Goal: Information Seeking & Learning: Find specific page/section

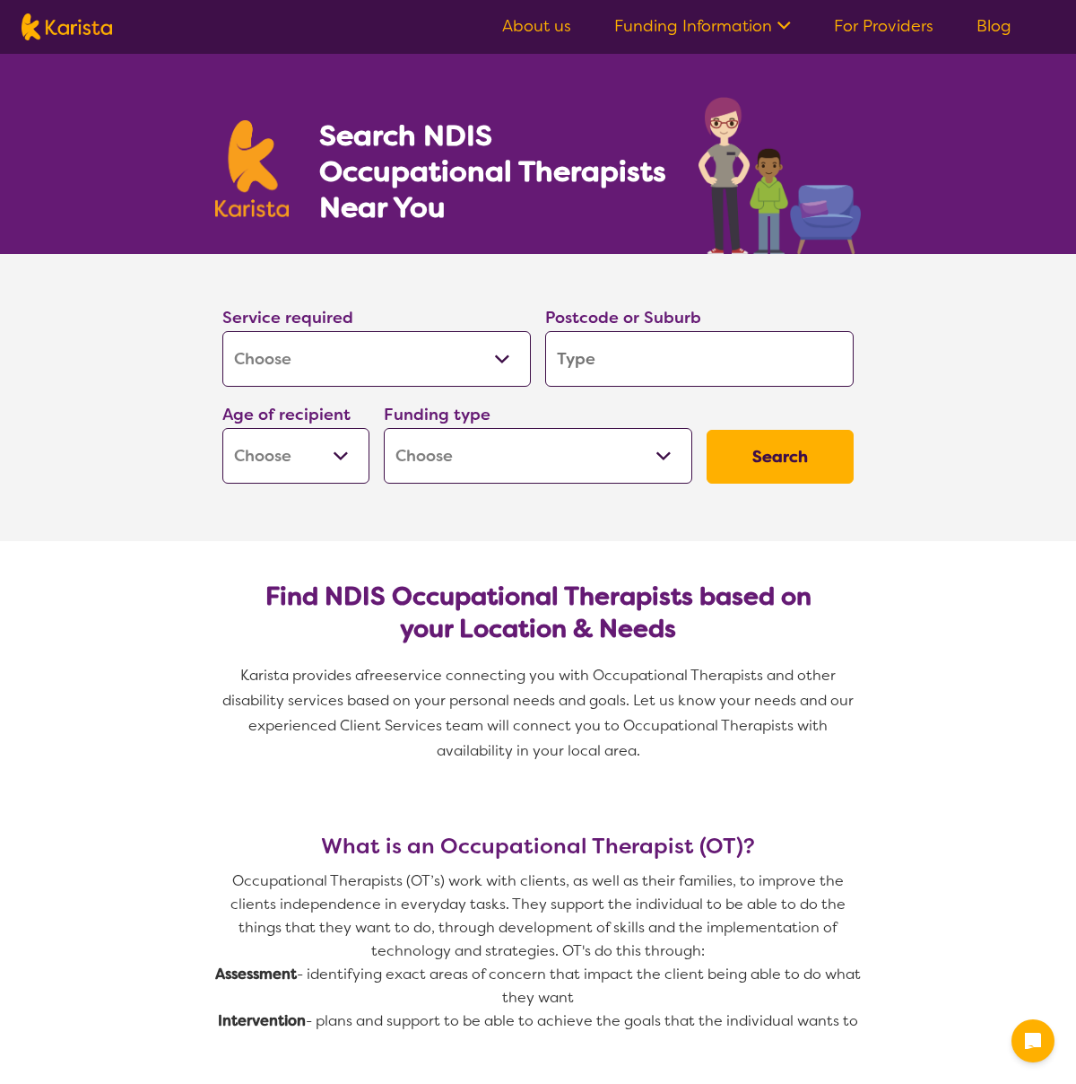
select select "[MEDICAL_DATA]"
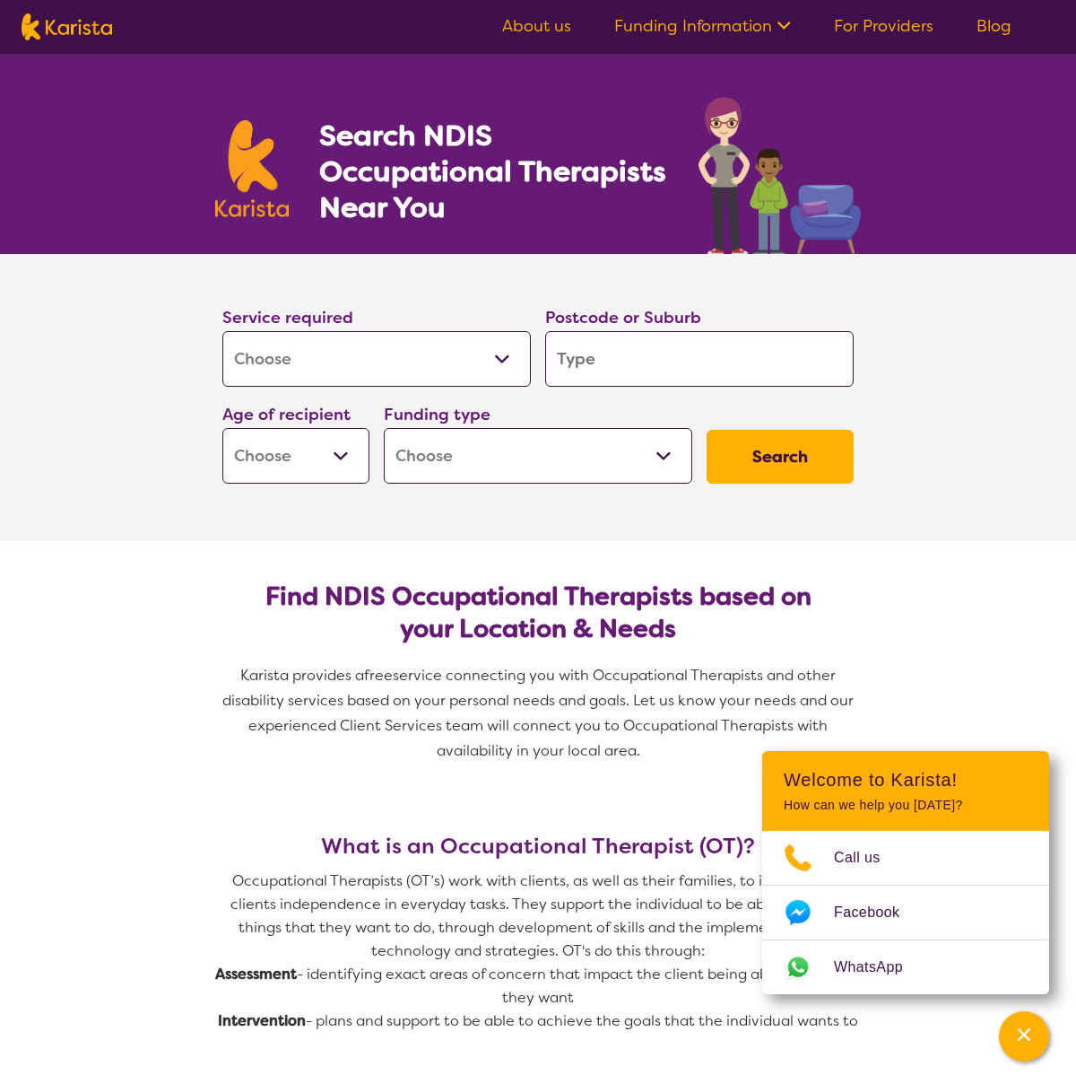
click at [586, 353] on input "search" at bounding box center [699, 359] width 309 height 56
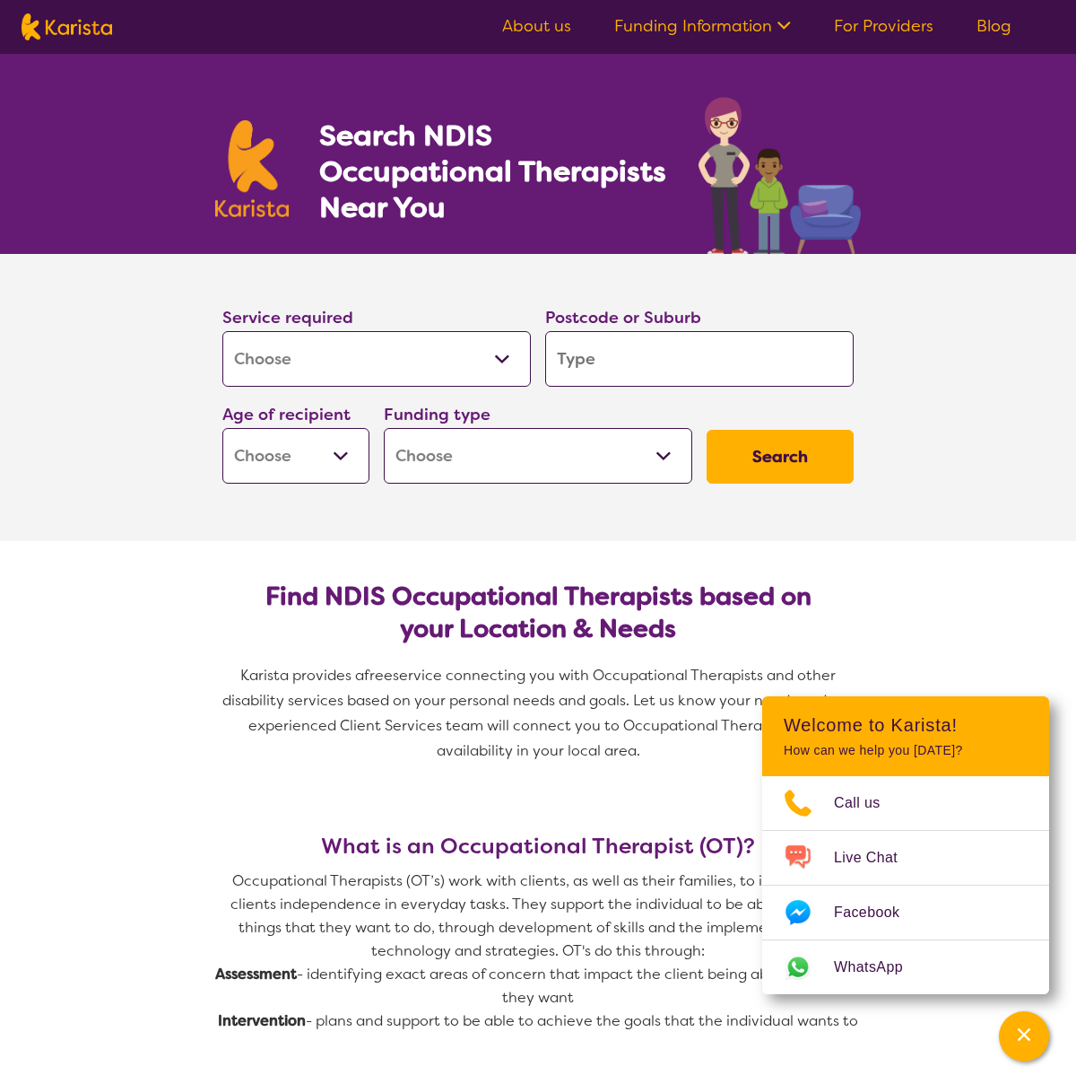
click at [680, 409] on div "Funding type Home Care Package (HCP) National Disability Insurance Scheme (NDIS…" at bounding box center [538, 442] width 309 height 83
click at [339, 453] on select "Early Childhood - 0 to 9 Child - 10 to 11 Adolescent - 12 to 17 Adult - 18 to 6…" at bounding box center [295, 456] width 147 height 56
select select "CH"
click at [449, 451] on select "Home Care Package (HCP) National Disability Insurance Scheme (NDIS) I don't know" at bounding box center [538, 456] width 309 height 56
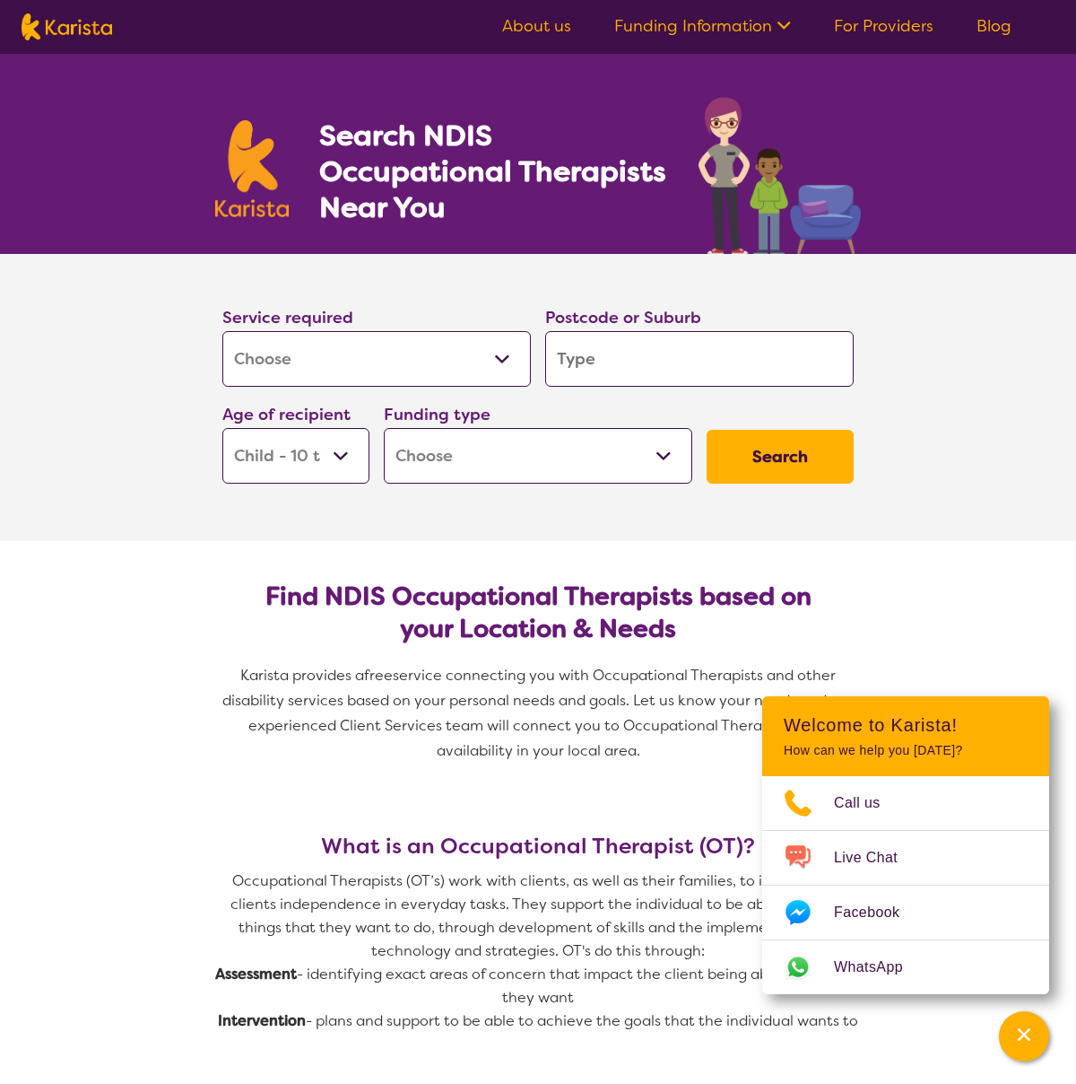
select select "NDIS"
drag, startPoint x: 762, startPoint y: 451, endPoint x: 720, endPoint y: 451, distance: 42.2
click at [762, 451] on button "Search" at bounding box center [780, 457] width 147 height 54
click at [639, 360] on input "search" at bounding box center [699, 359] width 309 height 56
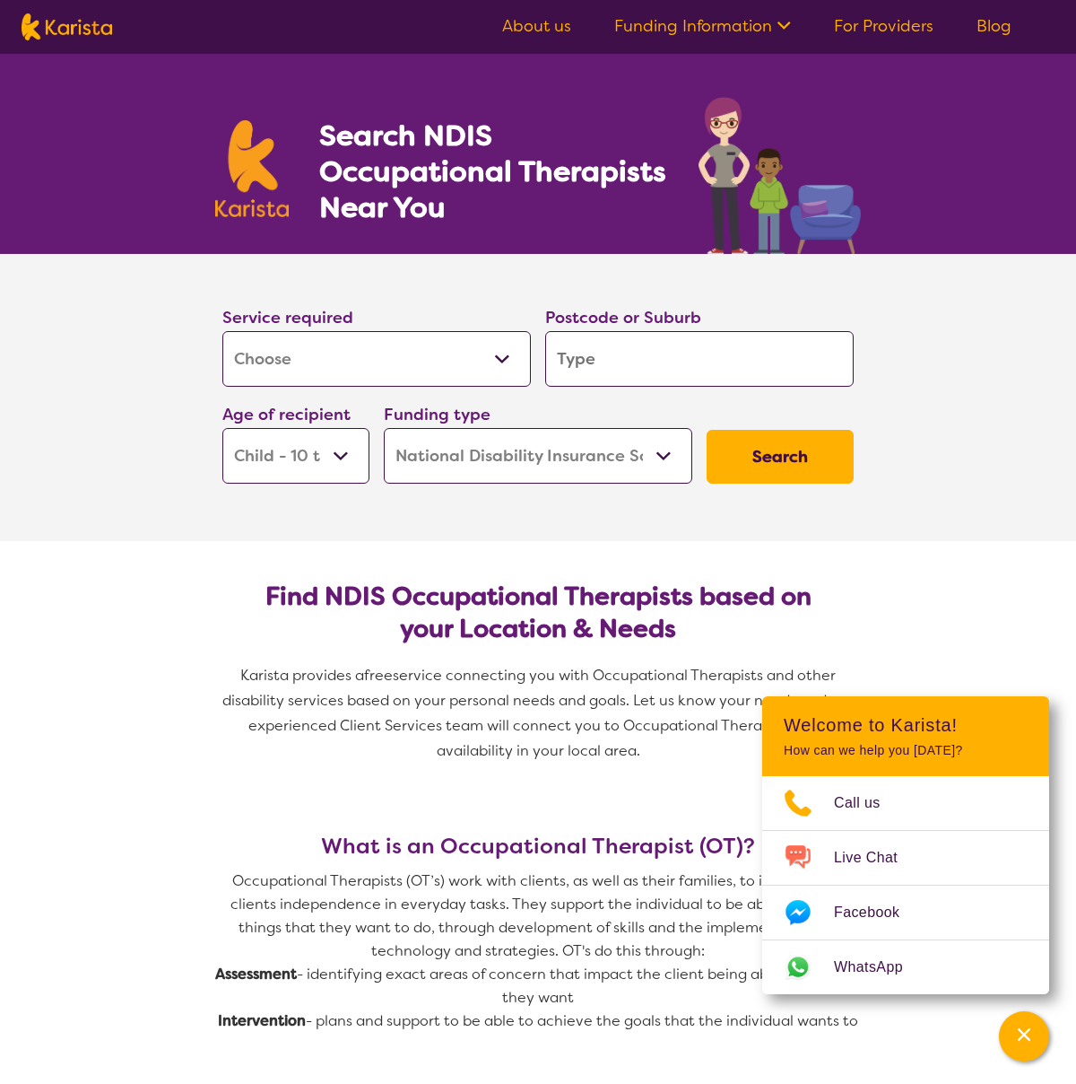
type input "3840"
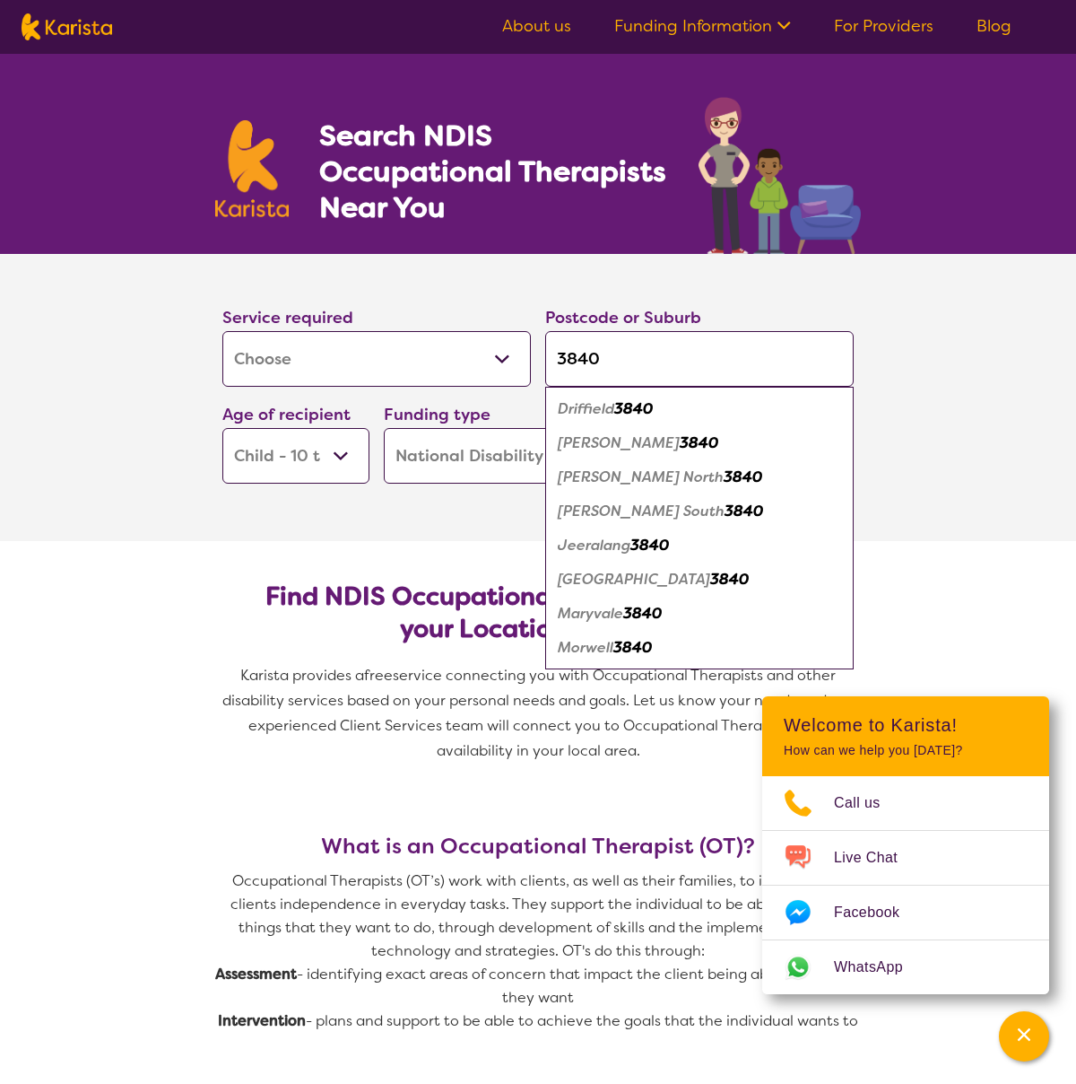
click at [771, 460] on div "[PERSON_NAME] North 3840" at bounding box center [699, 477] width 291 height 34
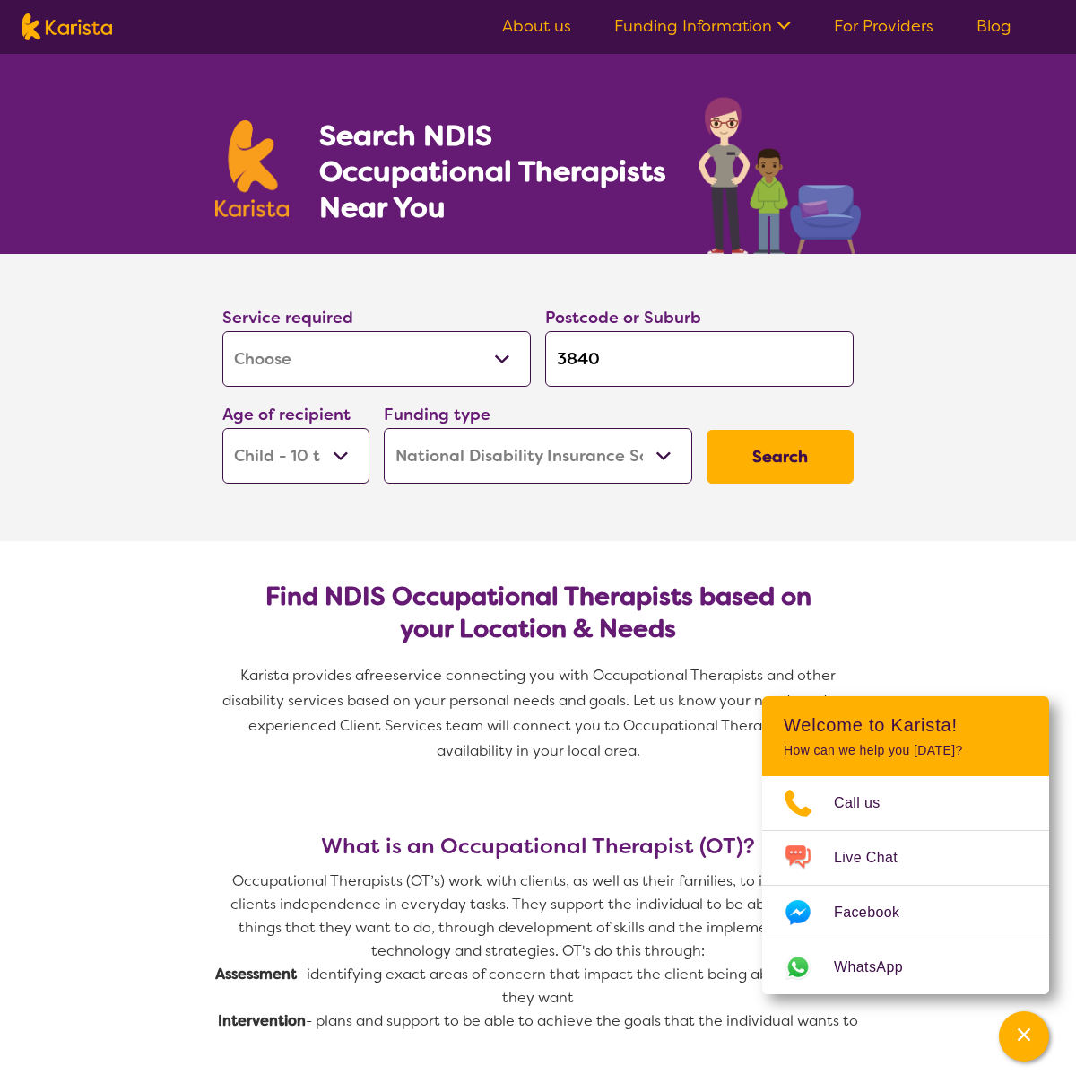
click at [696, 376] on input "3840" at bounding box center [699, 359] width 309 height 56
click at [750, 445] on button "Search" at bounding box center [780, 457] width 147 height 54
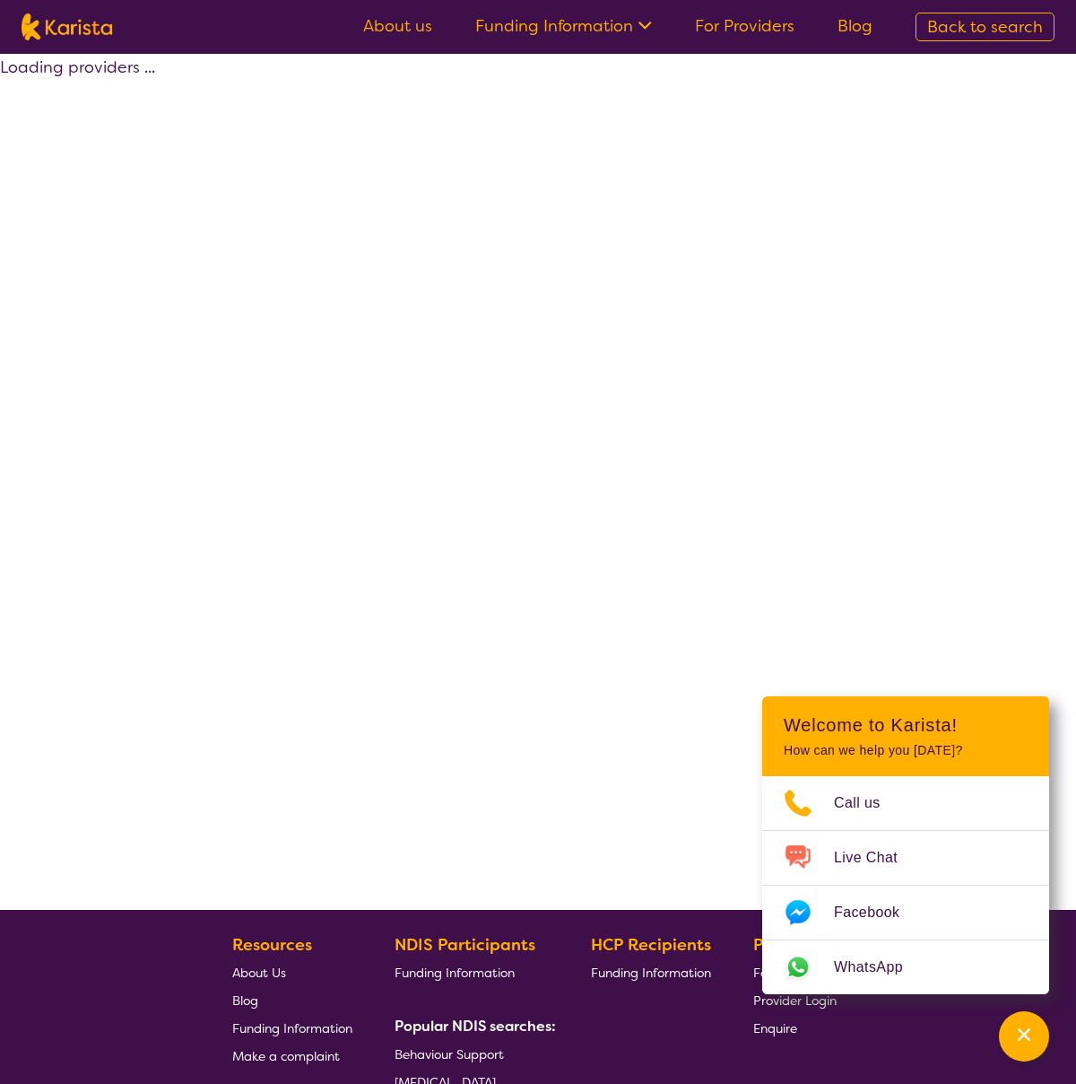
select select "by_score"
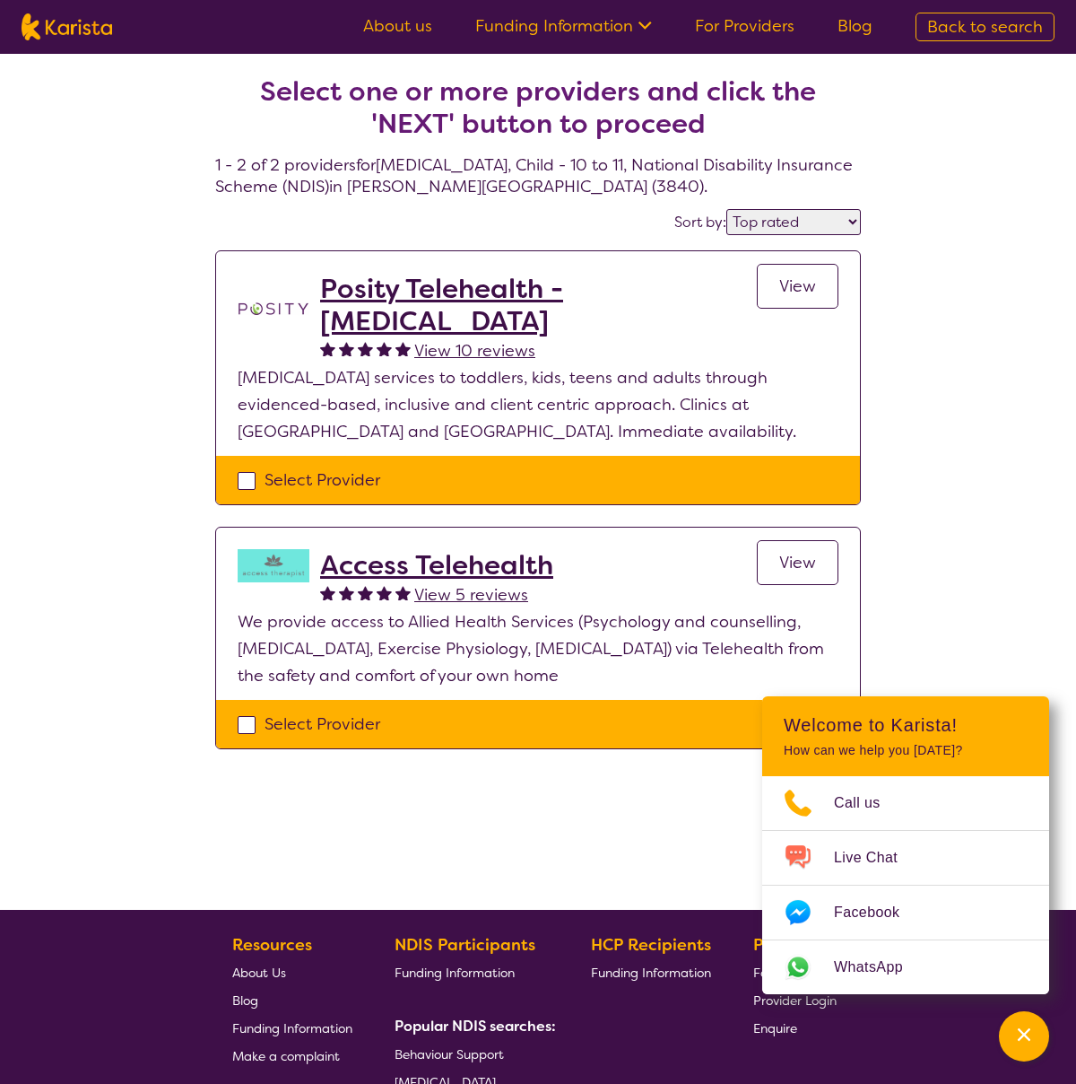
select select "[MEDICAL_DATA]"
select select "CH"
select select "NDIS"
select select "[MEDICAL_DATA]"
select select "CH"
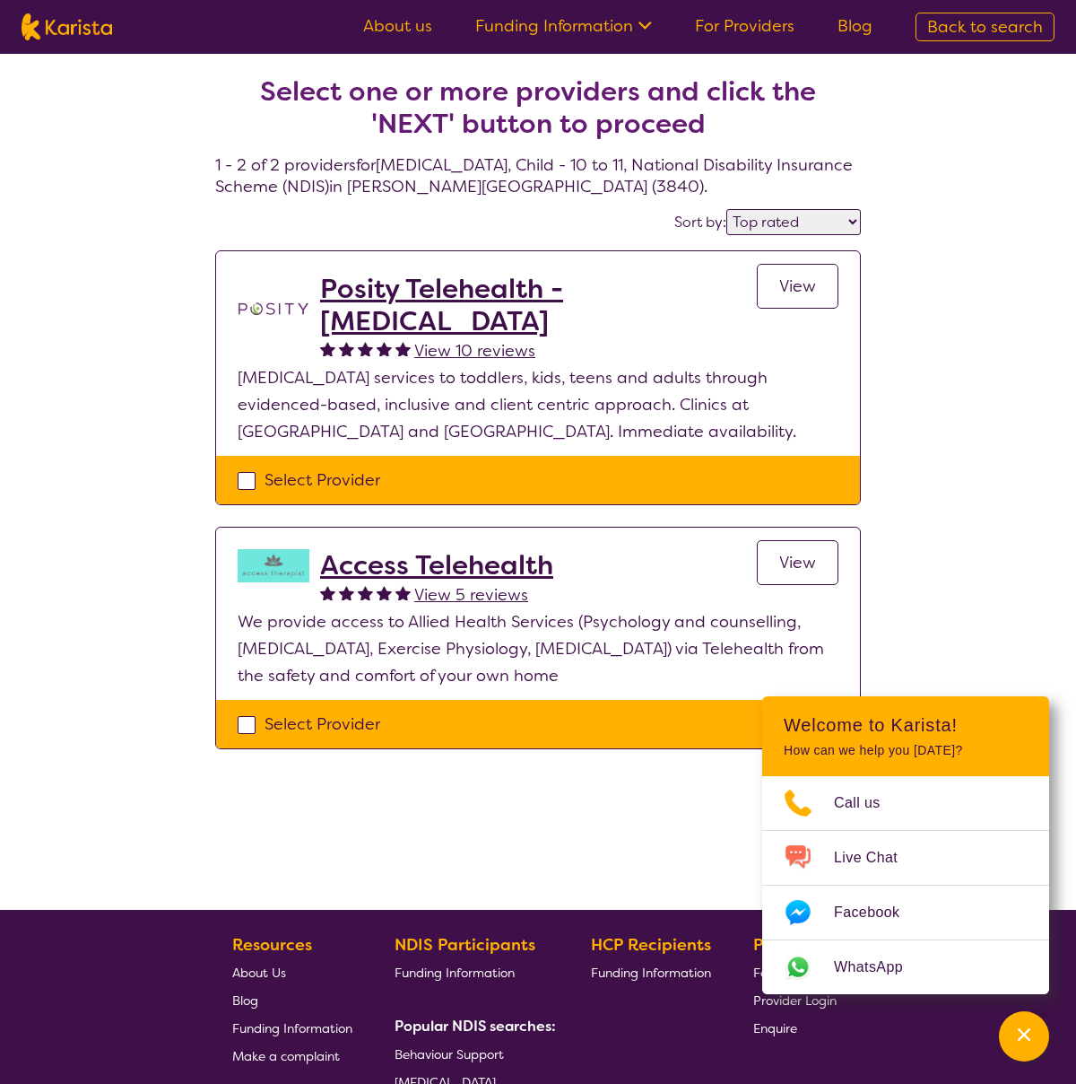
select select "NDIS"
